Goal: Task Accomplishment & Management: Complete application form

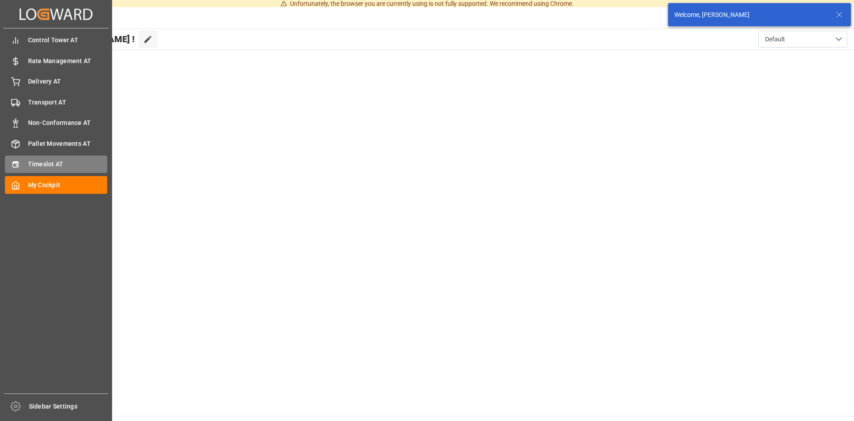
click at [25, 161] on div "Timeslot AT Timeslot AT" at bounding box center [56, 164] width 102 height 17
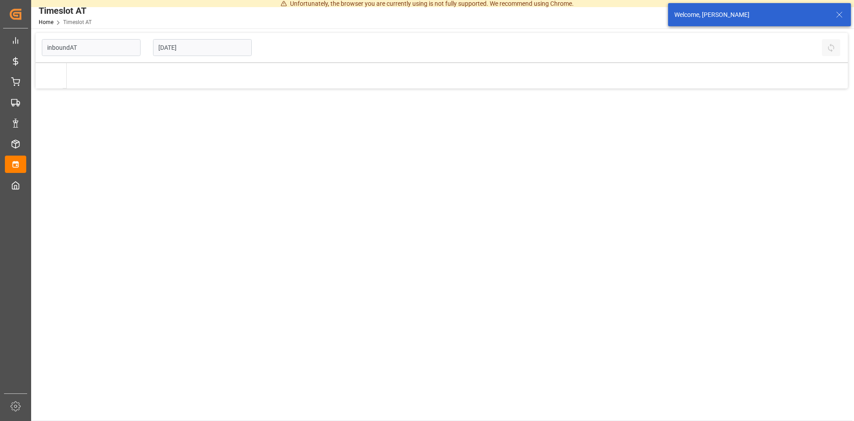
type input "Inbound AT"
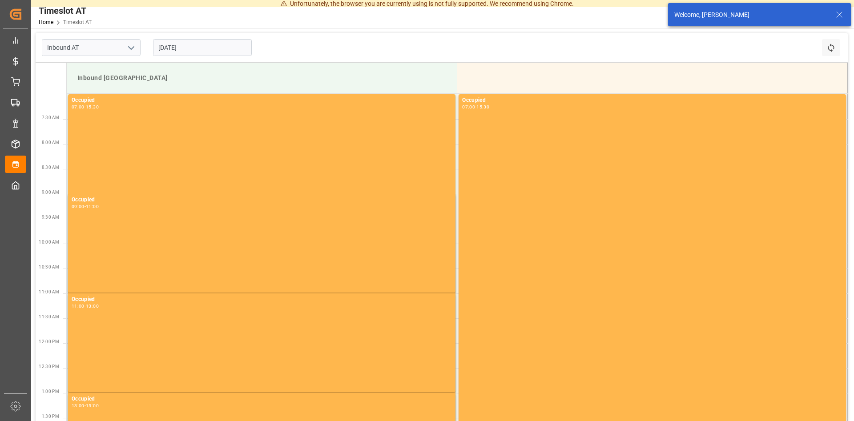
click at [208, 50] on input "[DATE]" at bounding box center [202, 47] width 99 height 17
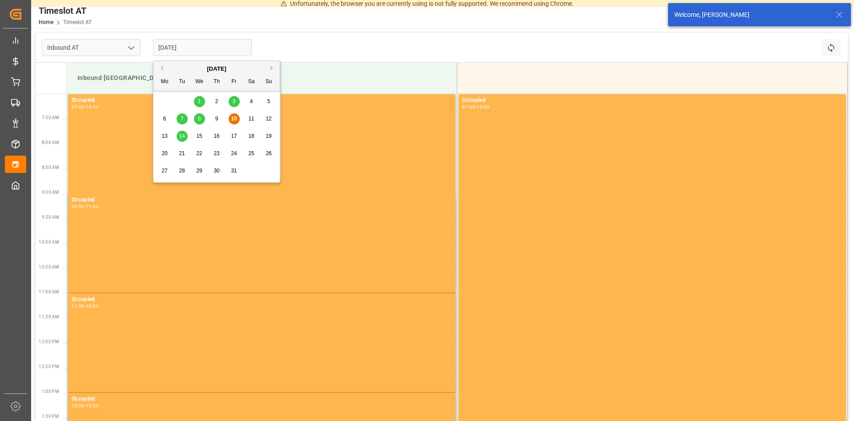
click at [182, 137] on span "14" at bounding box center [182, 136] width 6 height 6
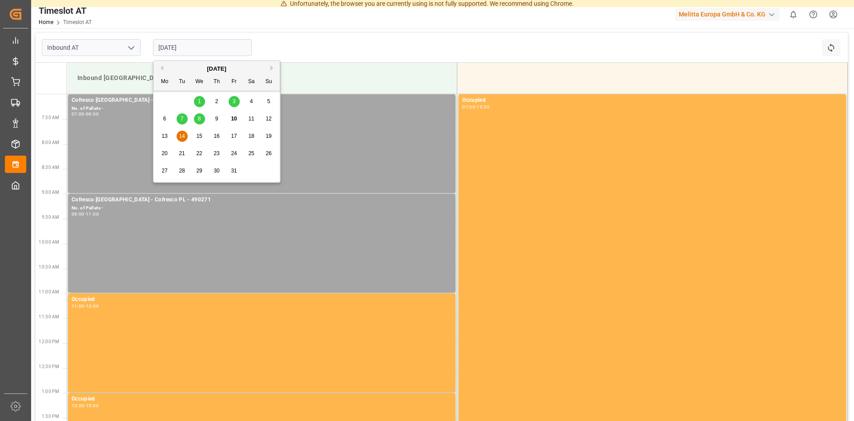
click at [191, 43] on input "[DATE]" at bounding box center [202, 47] width 99 height 17
click at [199, 136] on span "15" at bounding box center [199, 136] width 6 height 6
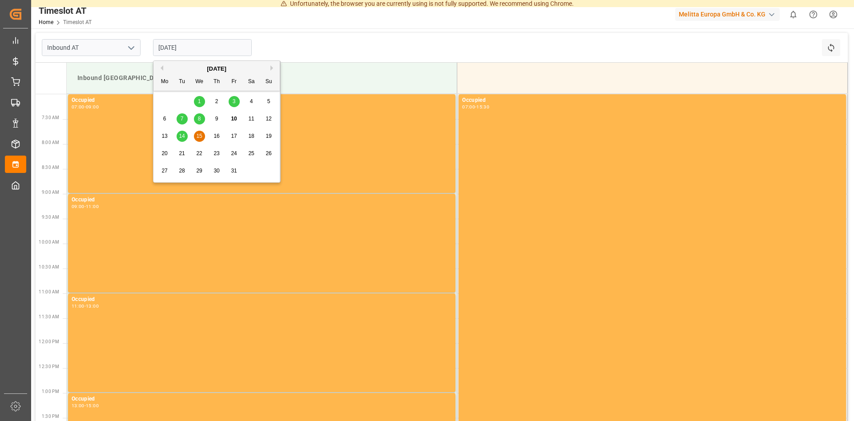
click at [197, 45] on input "[DATE]" at bounding box center [202, 47] width 99 height 17
click at [215, 137] on span "16" at bounding box center [216, 136] width 6 height 6
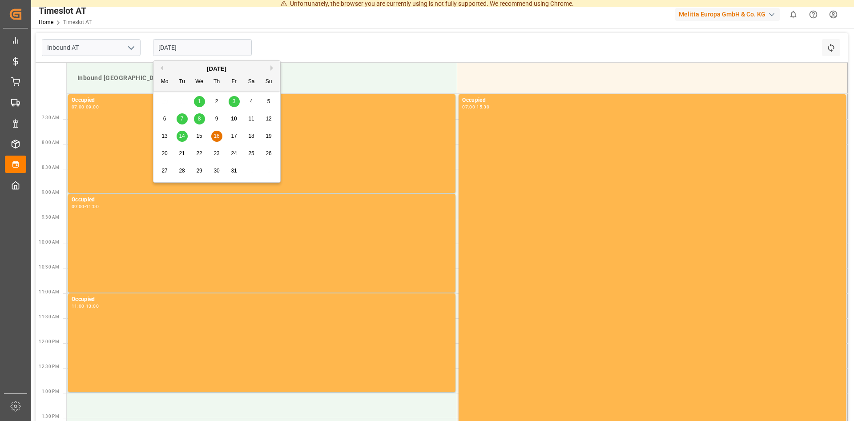
click at [186, 45] on input "[DATE]" at bounding box center [202, 47] width 99 height 17
click at [162, 136] on span "13" at bounding box center [164, 136] width 6 height 6
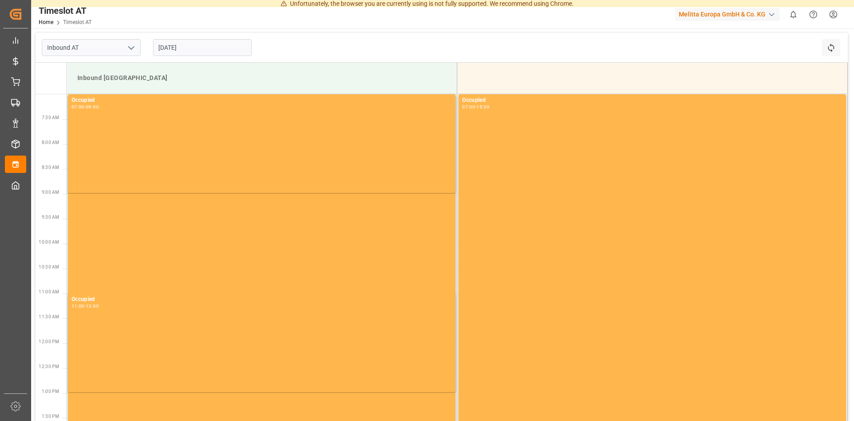
click at [195, 48] on input "[DATE]" at bounding box center [202, 47] width 99 height 17
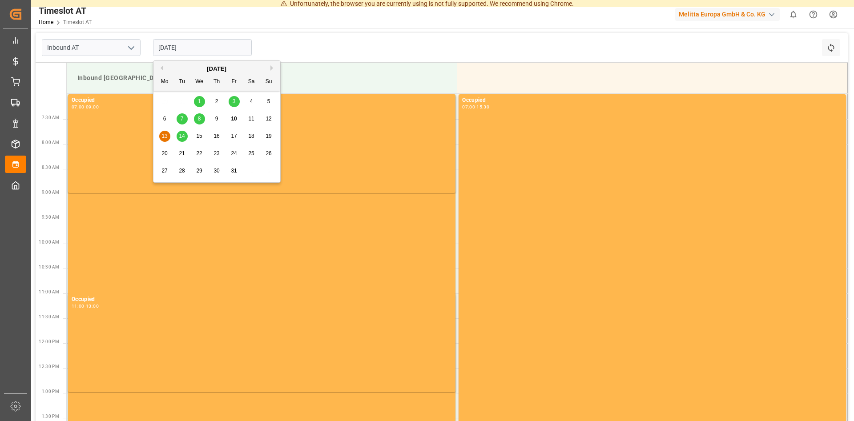
click at [215, 134] on span "16" at bounding box center [216, 136] width 6 height 6
type input "[DATE]"
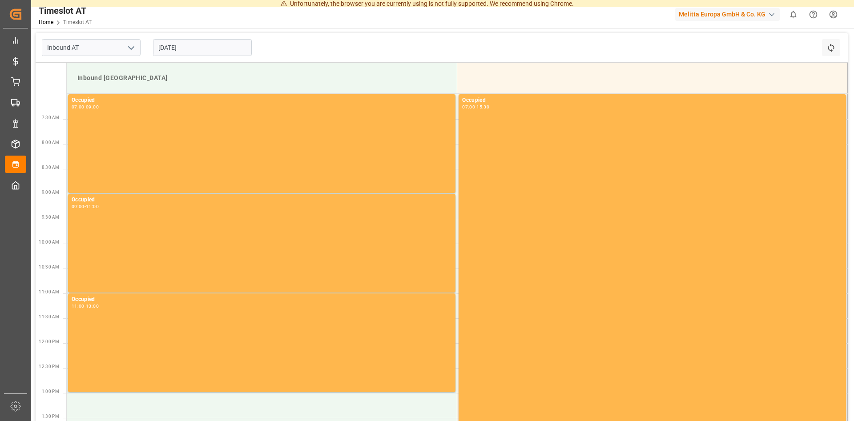
click at [213, 47] on input "[DATE]" at bounding box center [202, 47] width 99 height 17
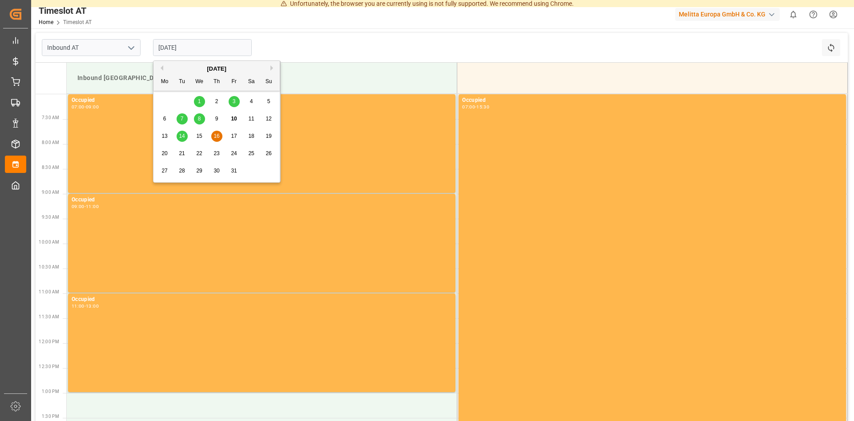
click at [215, 133] on div "16" at bounding box center [216, 136] width 11 height 11
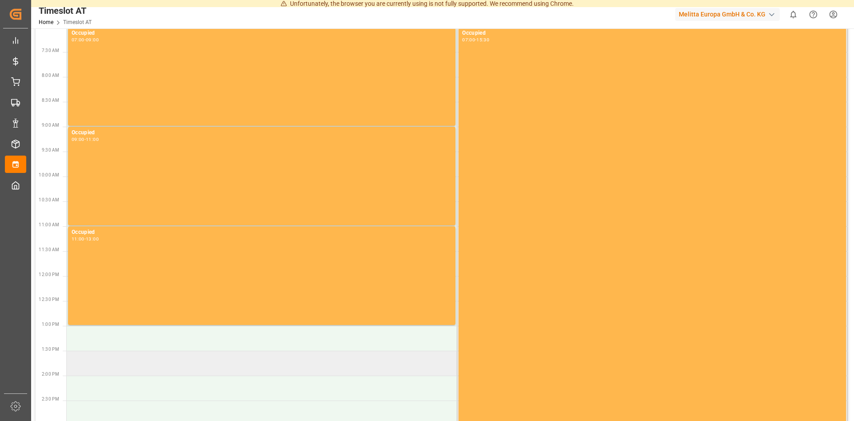
scroll to position [91, 0]
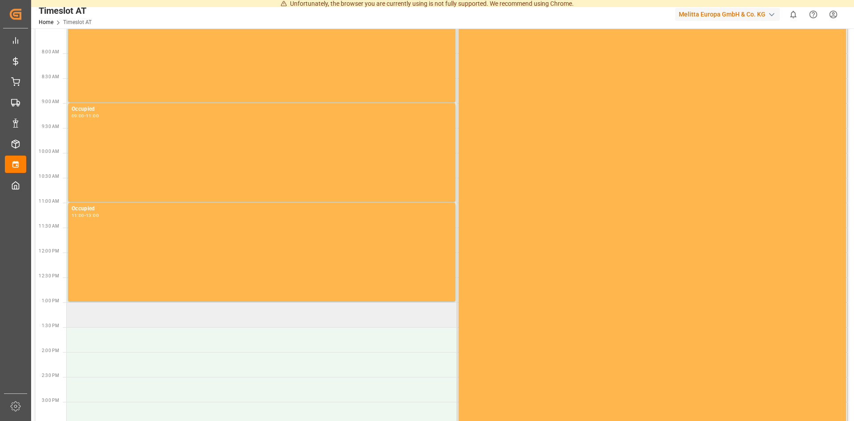
click at [128, 318] on td at bounding box center [262, 314] width 390 height 25
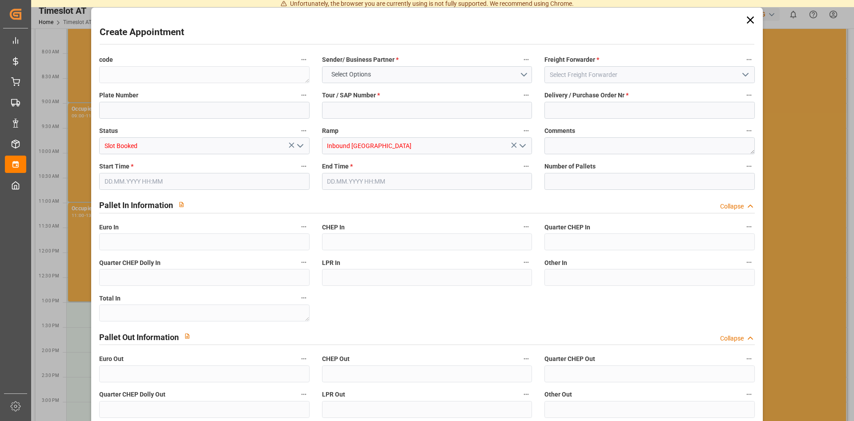
type input "[DATE] 13:00"
type input "[DATE] 15:00"
type input "0"
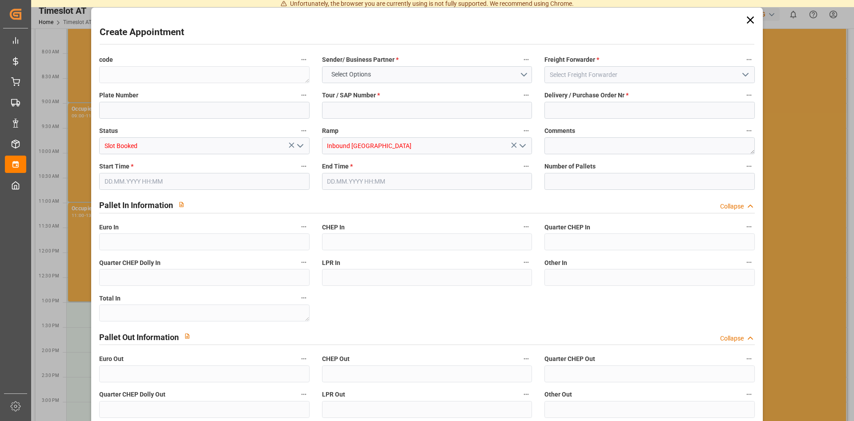
type input "0"
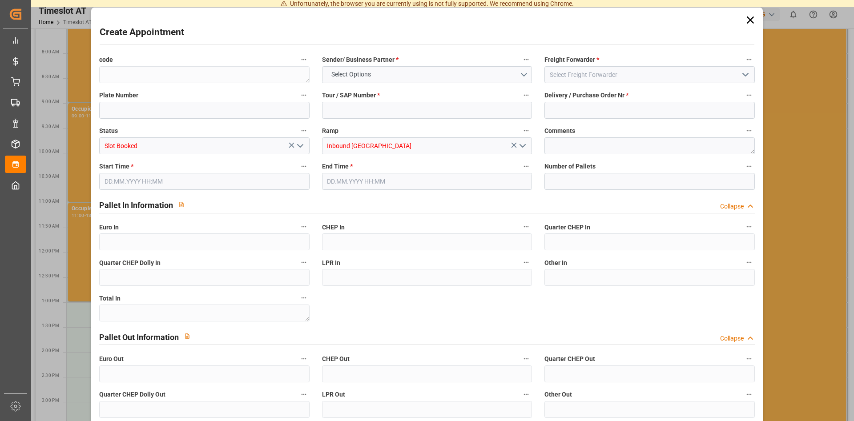
type input "0"
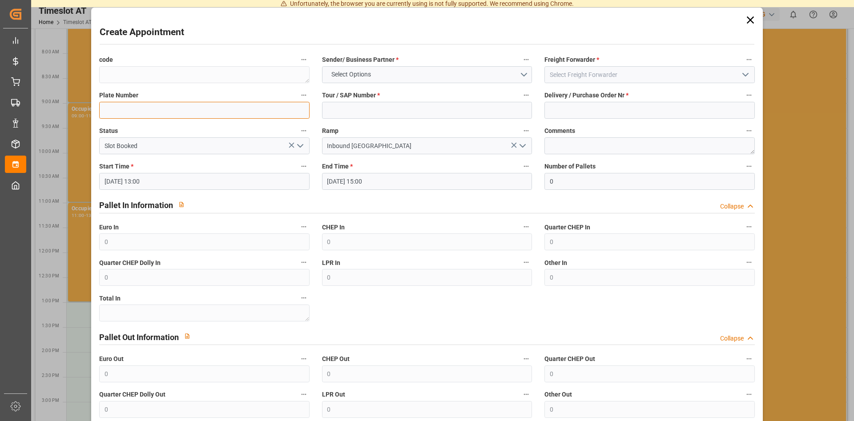
click at [149, 113] on input at bounding box center [204, 110] width 210 height 17
click at [746, 22] on icon at bounding box center [750, 20] width 12 height 12
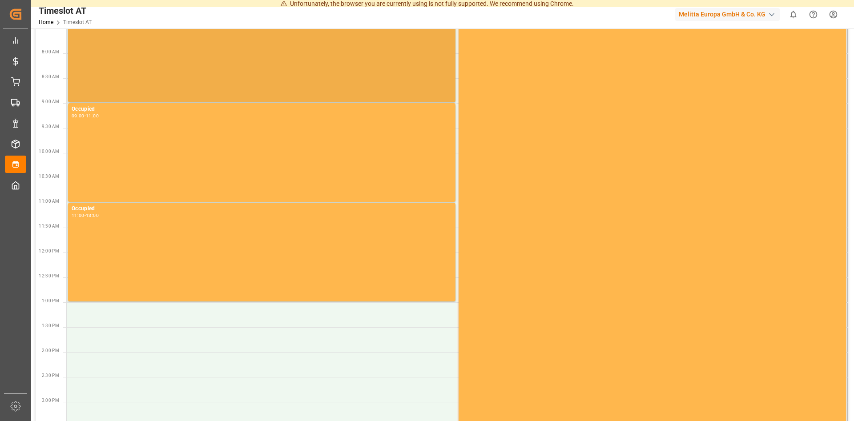
scroll to position [0, 0]
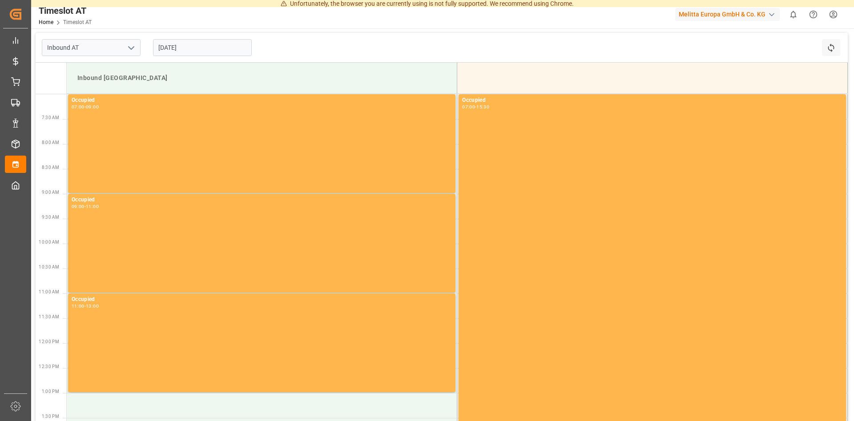
click at [209, 53] on input "[DATE]" at bounding box center [202, 47] width 99 height 17
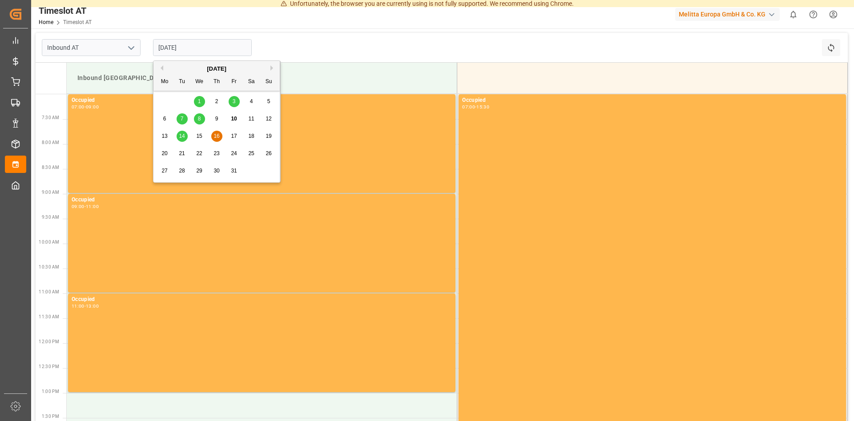
click at [233, 136] on span "17" at bounding box center [234, 136] width 6 height 6
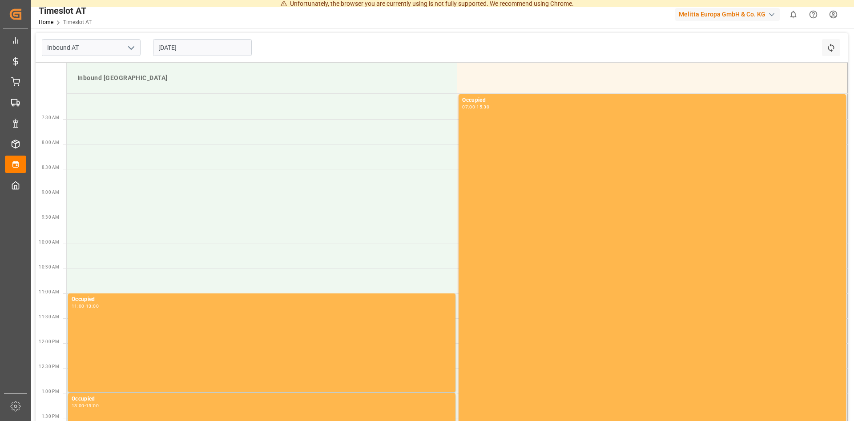
click at [195, 49] on input "[DATE]" at bounding box center [202, 47] width 99 height 17
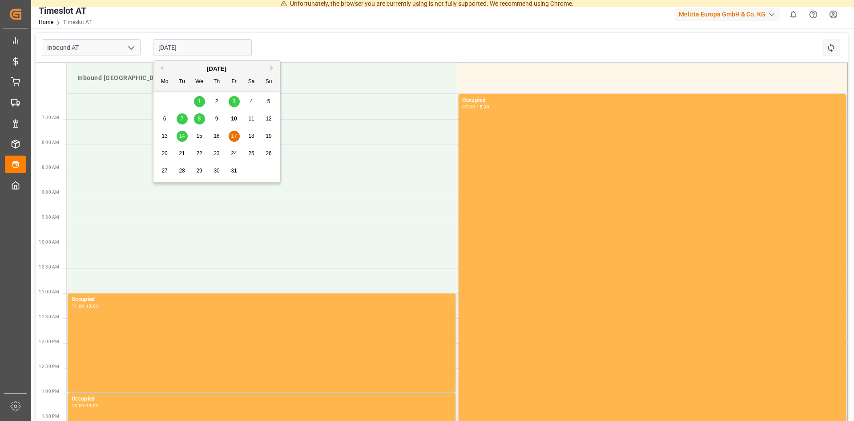
click at [218, 134] on span "16" at bounding box center [216, 136] width 6 height 6
type input "[DATE]"
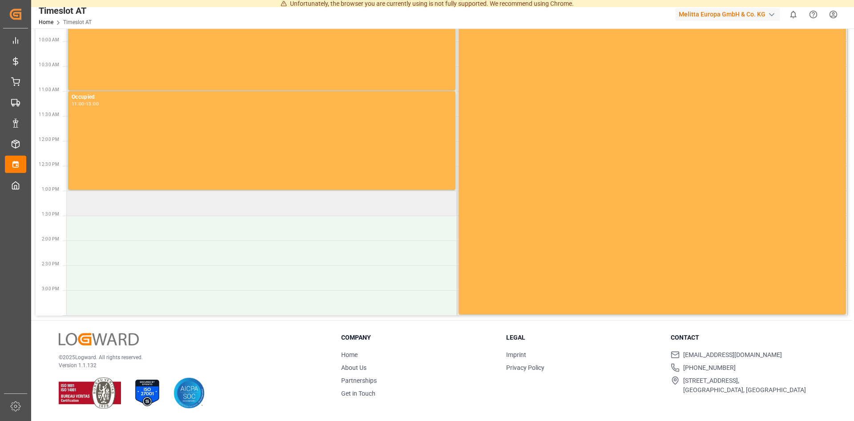
click at [104, 205] on td at bounding box center [262, 203] width 390 height 25
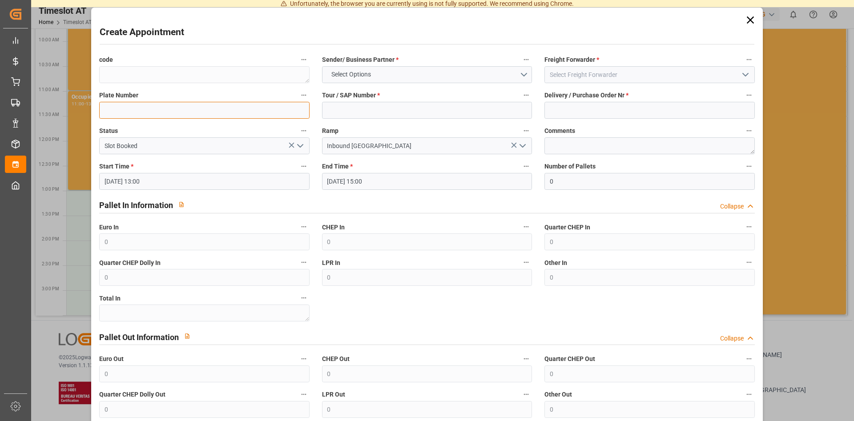
click at [104, 117] on input at bounding box center [204, 110] width 210 height 17
type input "490336"
click at [388, 116] on input at bounding box center [427, 110] width 210 height 17
type input "DSS"
click at [586, 106] on input at bounding box center [649, 110] width 210 height 17
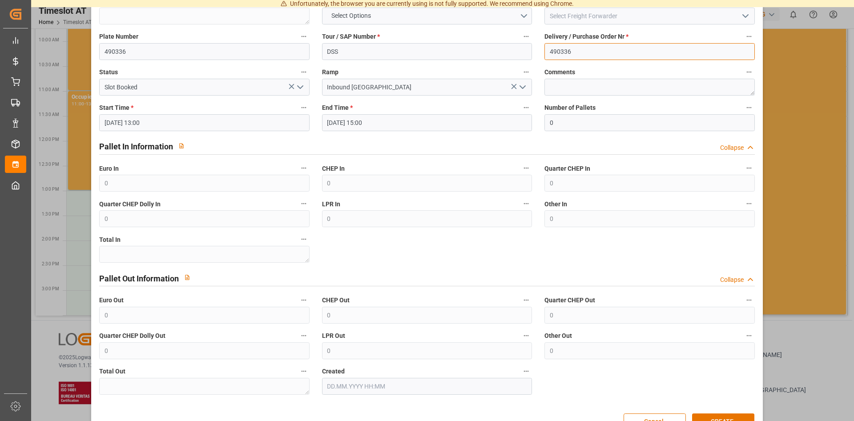
scroll to position [84, 0]
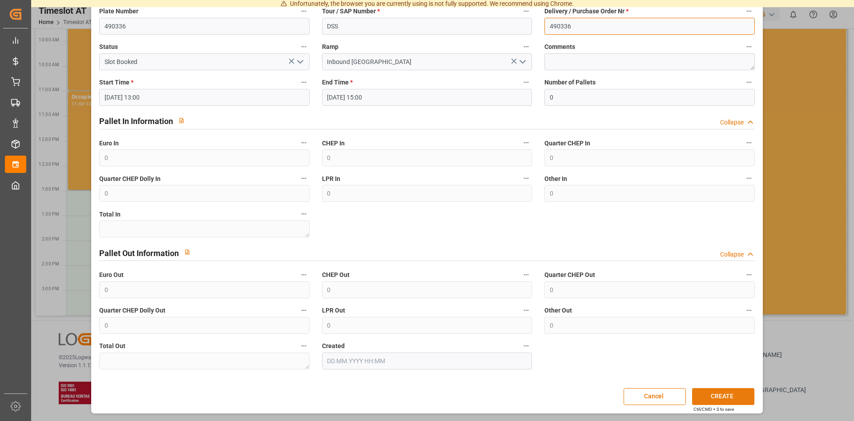
type input "490336"
click at [709, 399] on button "CREATE" at bounding box center [723, 396] width 62 height 17
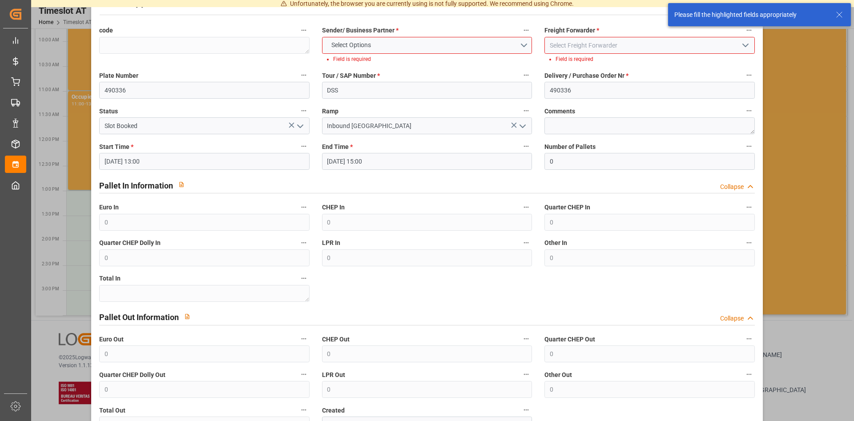
scroll to position [0, 0]
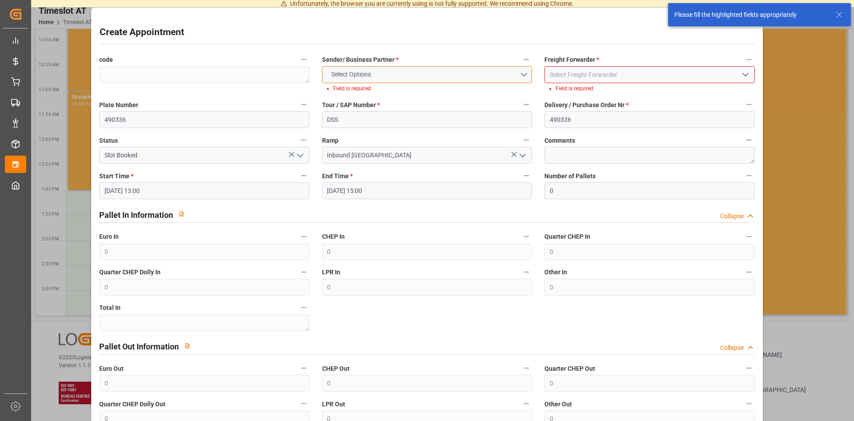
click at [528, 73] on button "Select Options" at bounding box center [427, 74] width 210 height 17
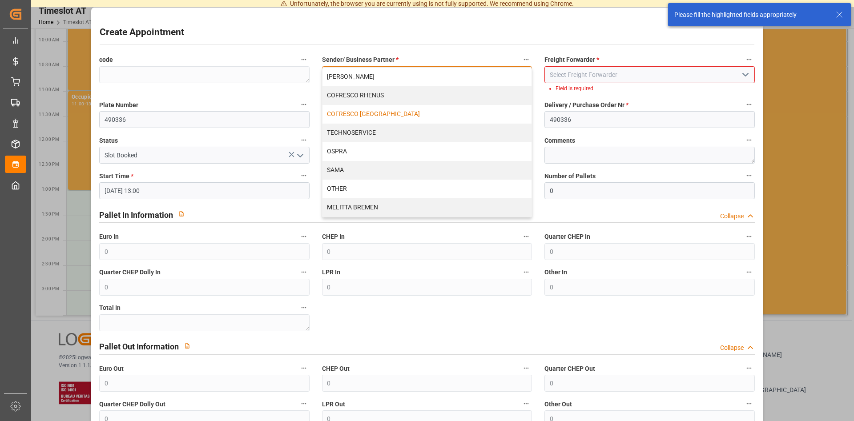
click at [402, 113] on div "COFRESCO [GEOGRAPHIC_DATA]" at bounding box center [426, 114] width 209 height 19
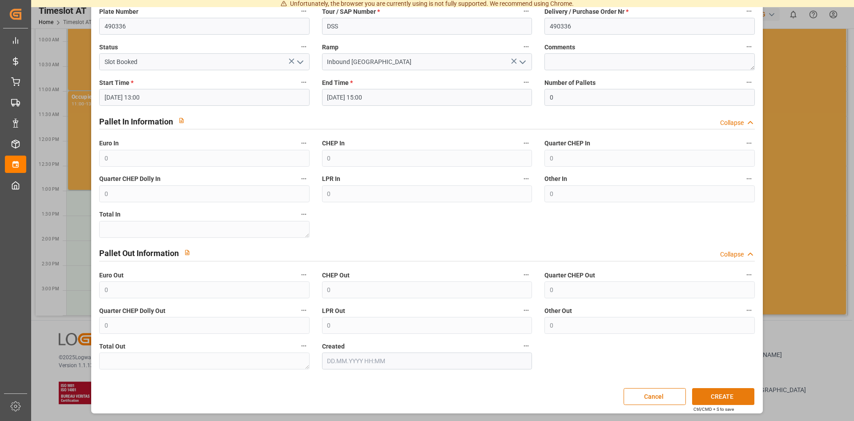
click at [712, 400] on button "CREATE" at bounding box center [723, 396] width 62 height 17
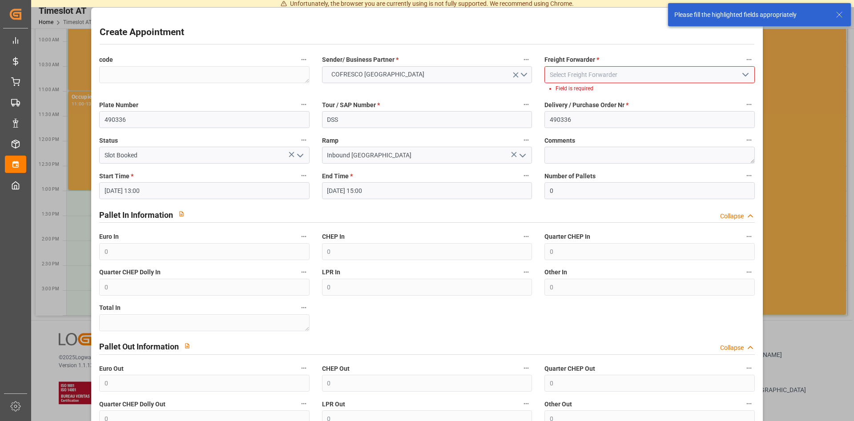
click at [735, 75] on input at bounding box center [649, 74] width 210 height 17
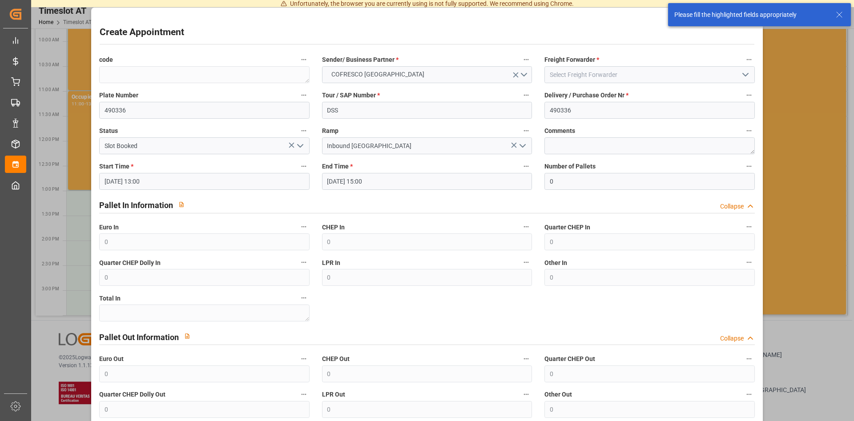
click at [743, 76] on icon "open menu" at bounding box center [745, 74] width 11 height 11
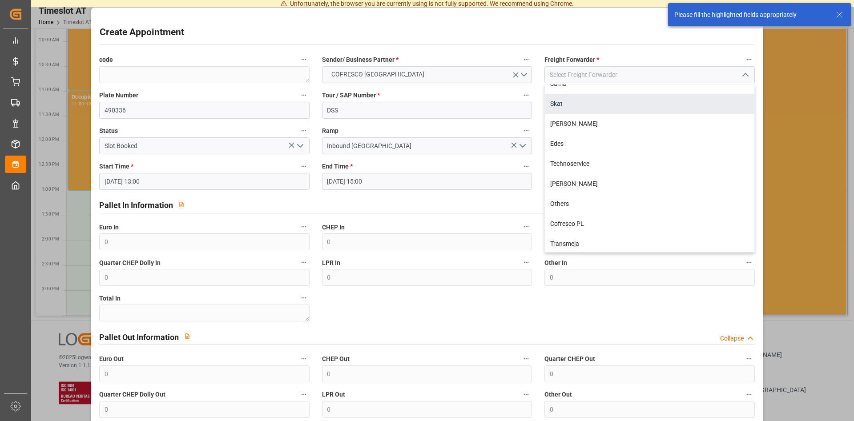
scroll to position [91, 0]
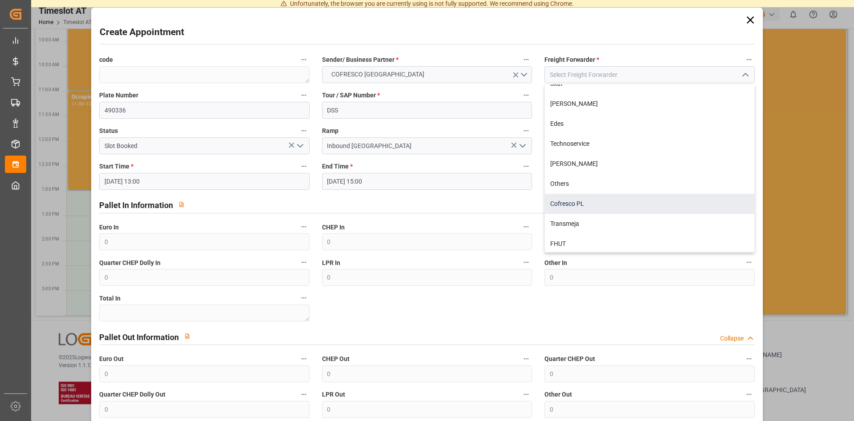
click at [558, 202] on div "Cofresco PL" at bounding box center [649, 204] width 209 height 20
type input "Cofresco PL"
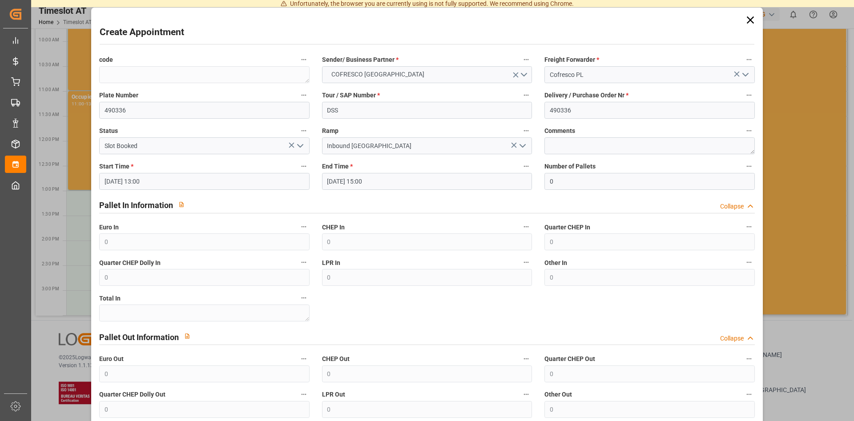
scroll to position [84, 0]
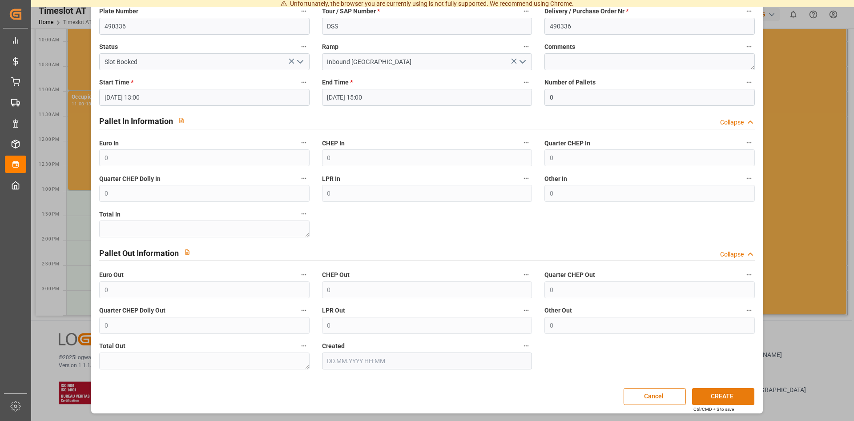
click at [729, 395] on button "CREATE" at bounding box center [723, 396] width 62 height 17
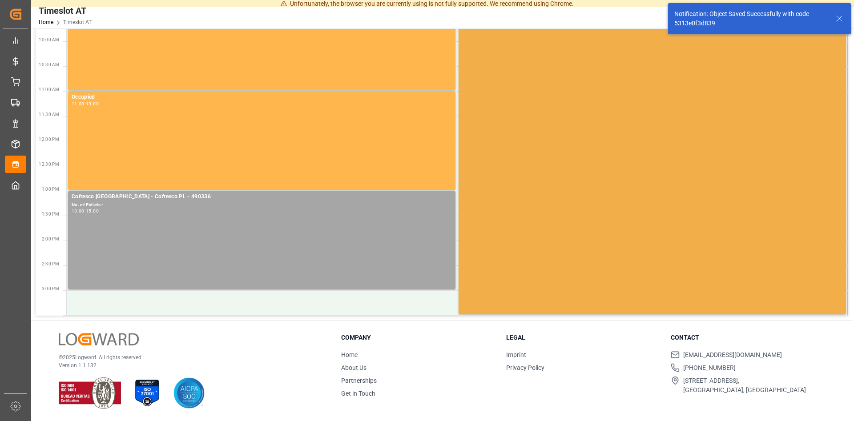
scroll to position [202, 0]
